Goal: Transaction & Acquisition: Purchase product/service

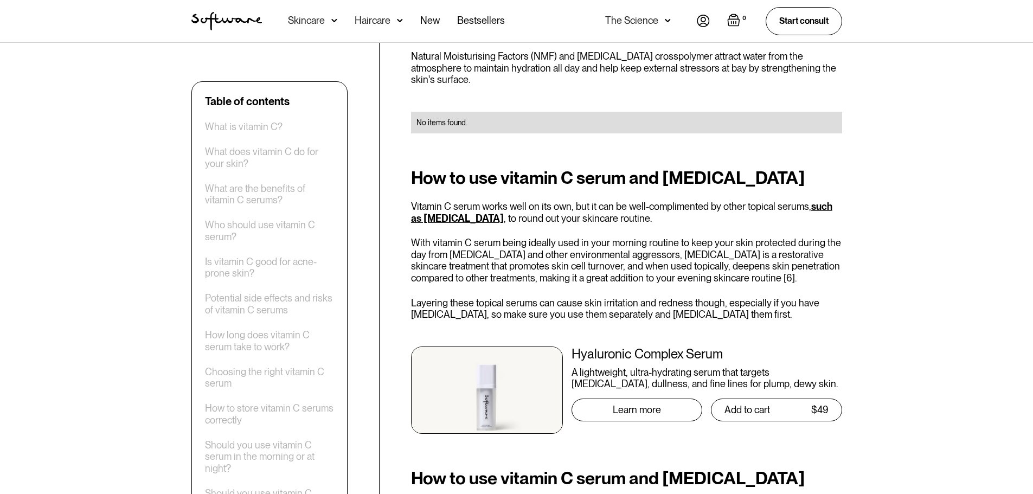
scroll to position [2974, 0]
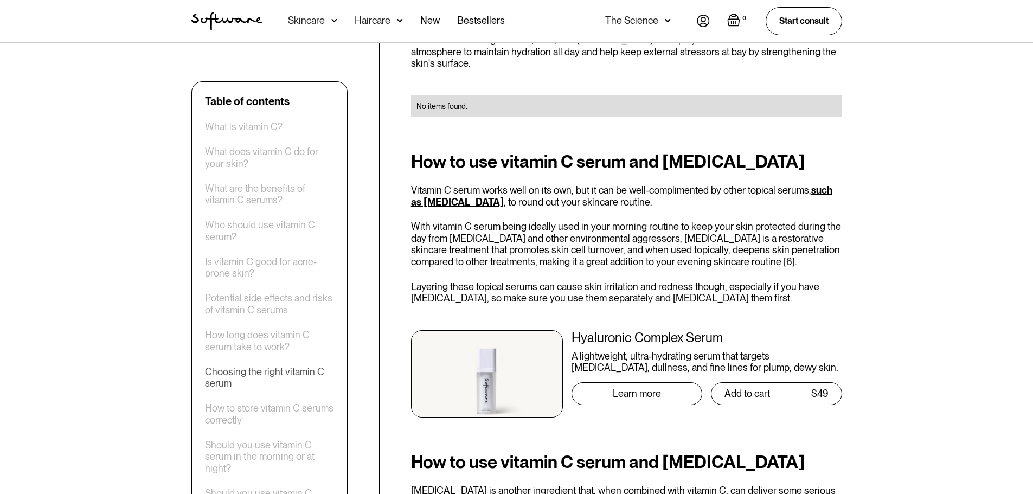
click at [290, 368] on div "Choosing the right vitamin C serum" at bounding box center [269, 377] width 129 height 23
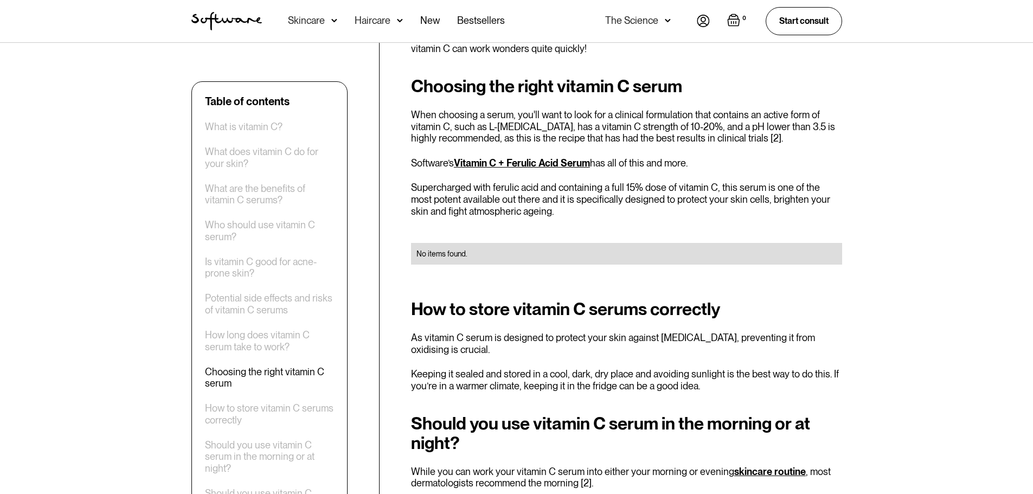
scroll to position [2099, 0]
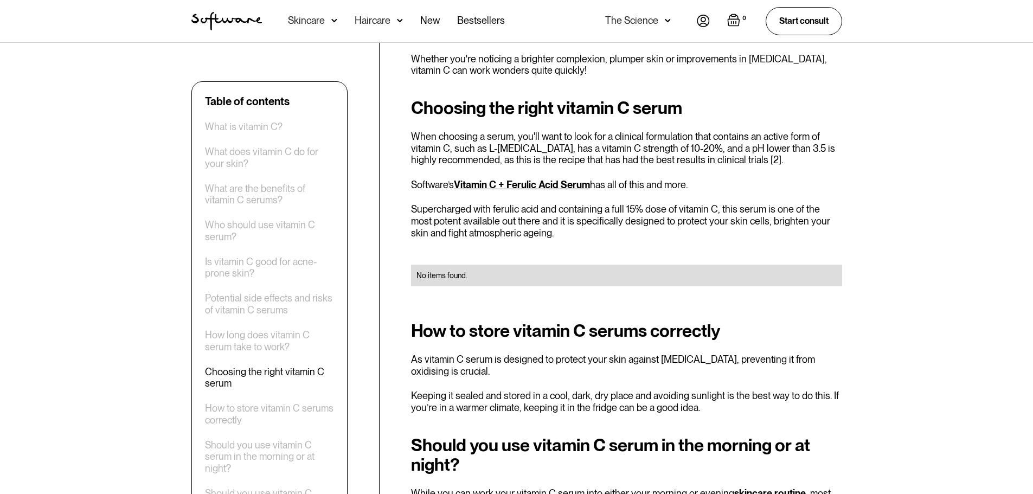
click at [521, 179] on link "Vitamin C + Ferulic Acid Serum" at bounding box center [522, 184] width 136 height 11
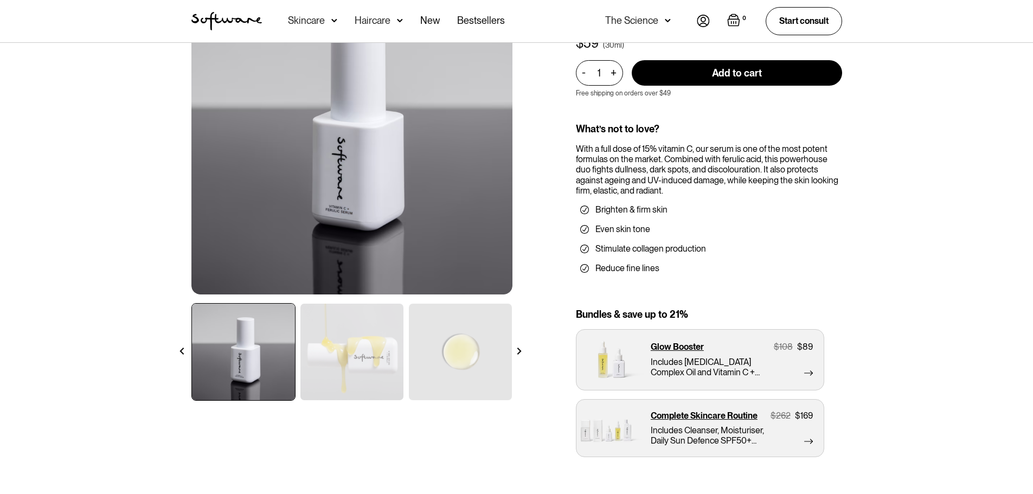
scroll to position [108, 0]
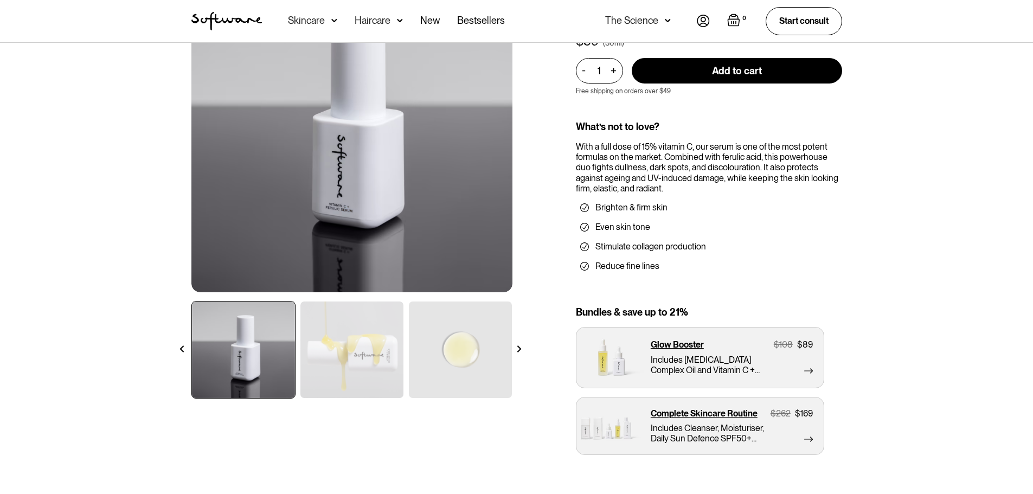
click at [503, 338] on img at bounding box center [460, 350] width 103 height 97
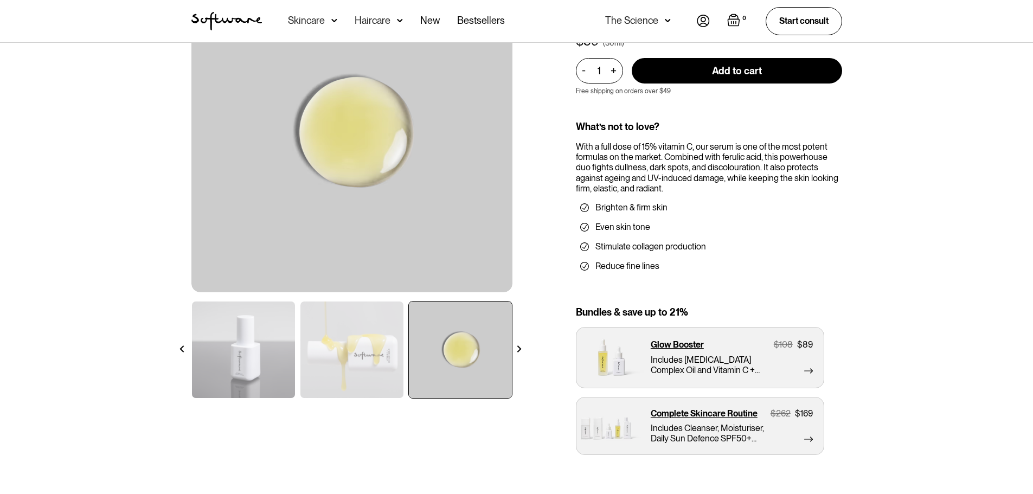
scroll to position [54, 0]
